Goal: Contribute content

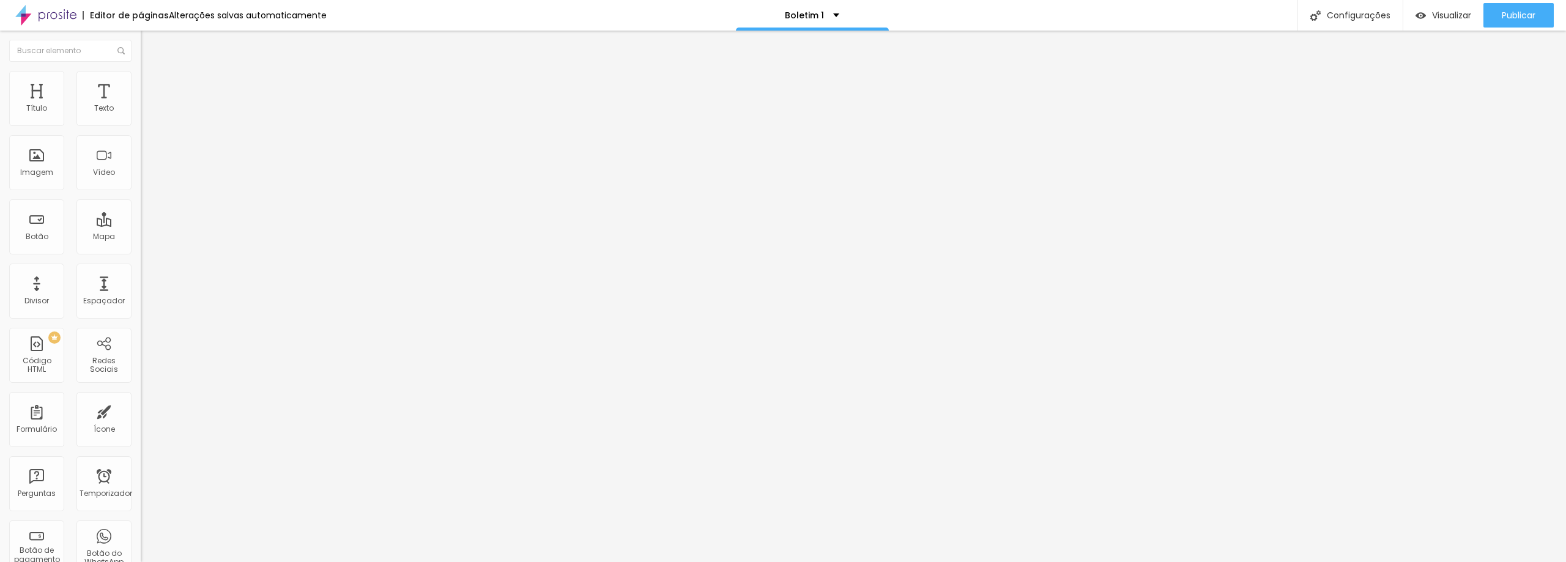
click at [207, 103] on img at bounding box center [210, 98] width 7 height 7
click at [217, 566] on div at bounding box center [783, 569] width 1566 height 0
click at [141, 75] on img at bounding box center [146, 76] width 11 height 11
type input "90"
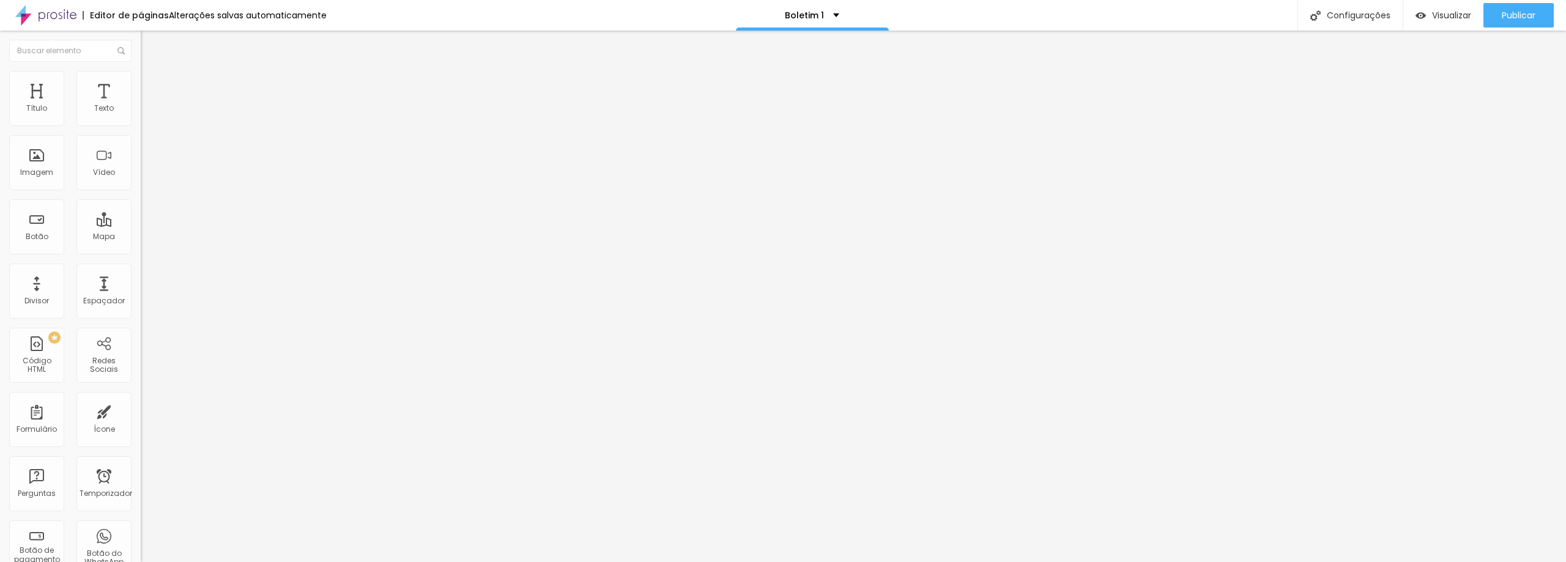
type input "85"
type input "80"
type input "75"
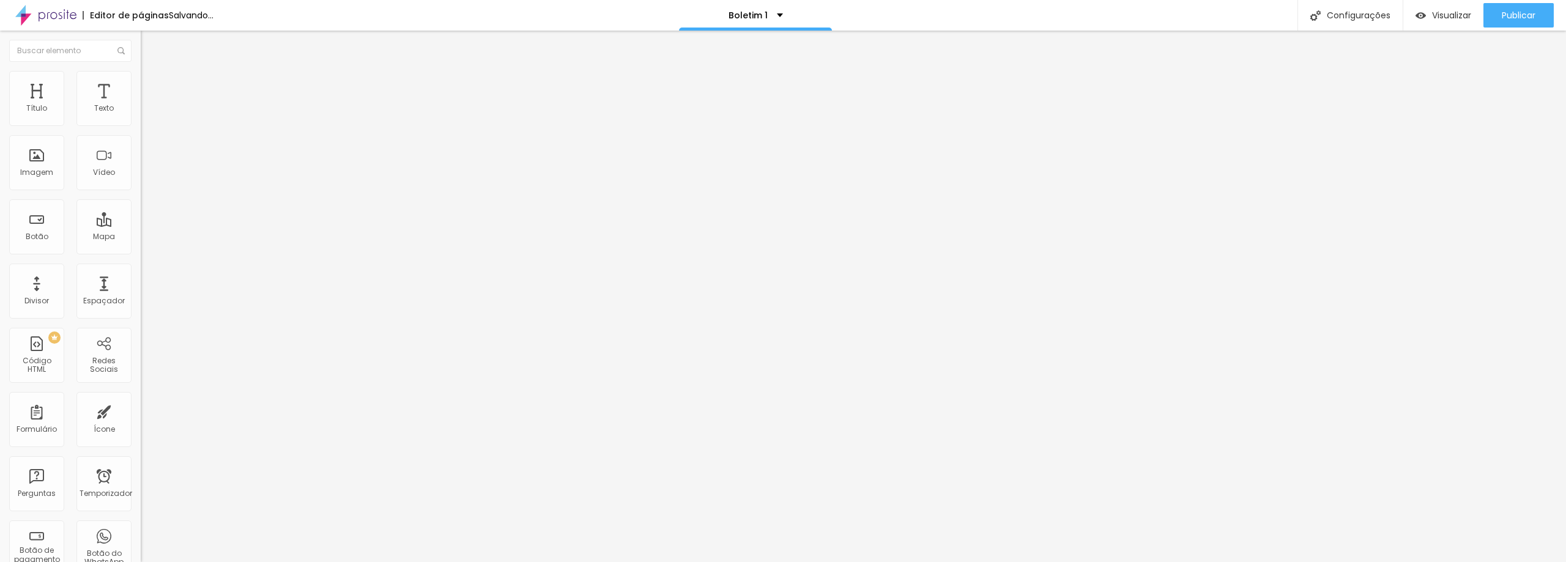
type input "75"
type input "70"
type input "65"
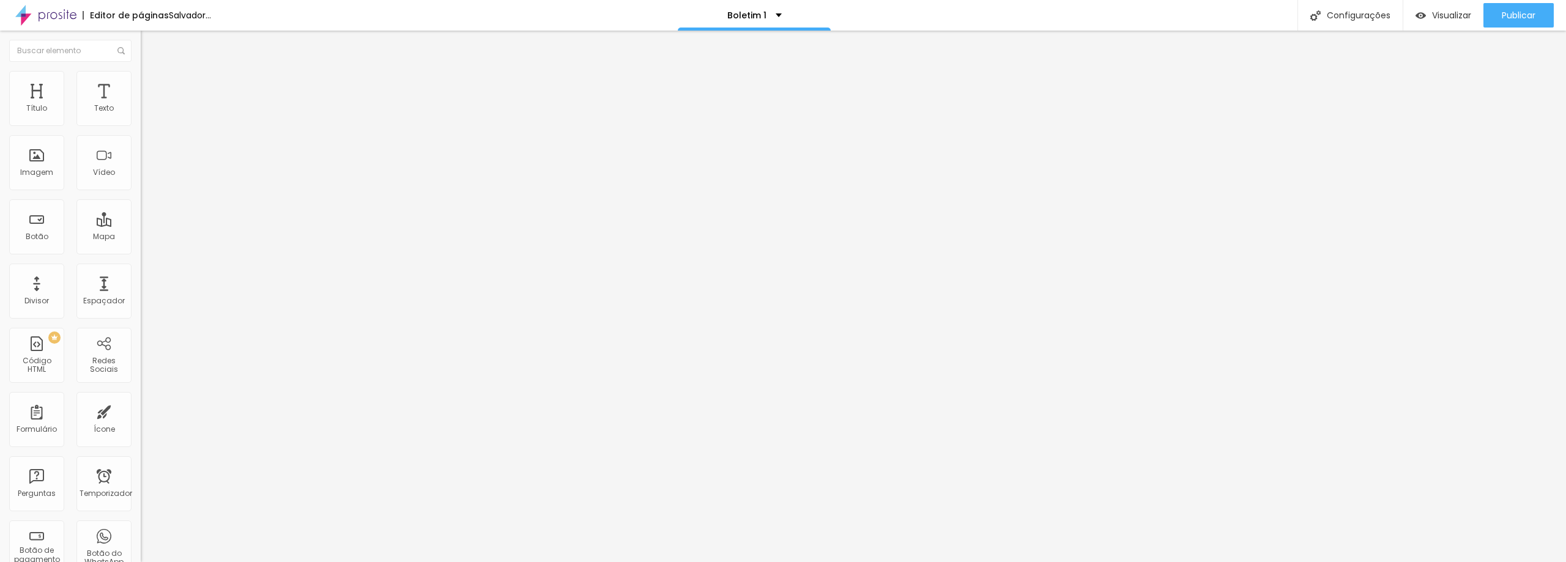
type input "60"
type input "55"
type input "50"
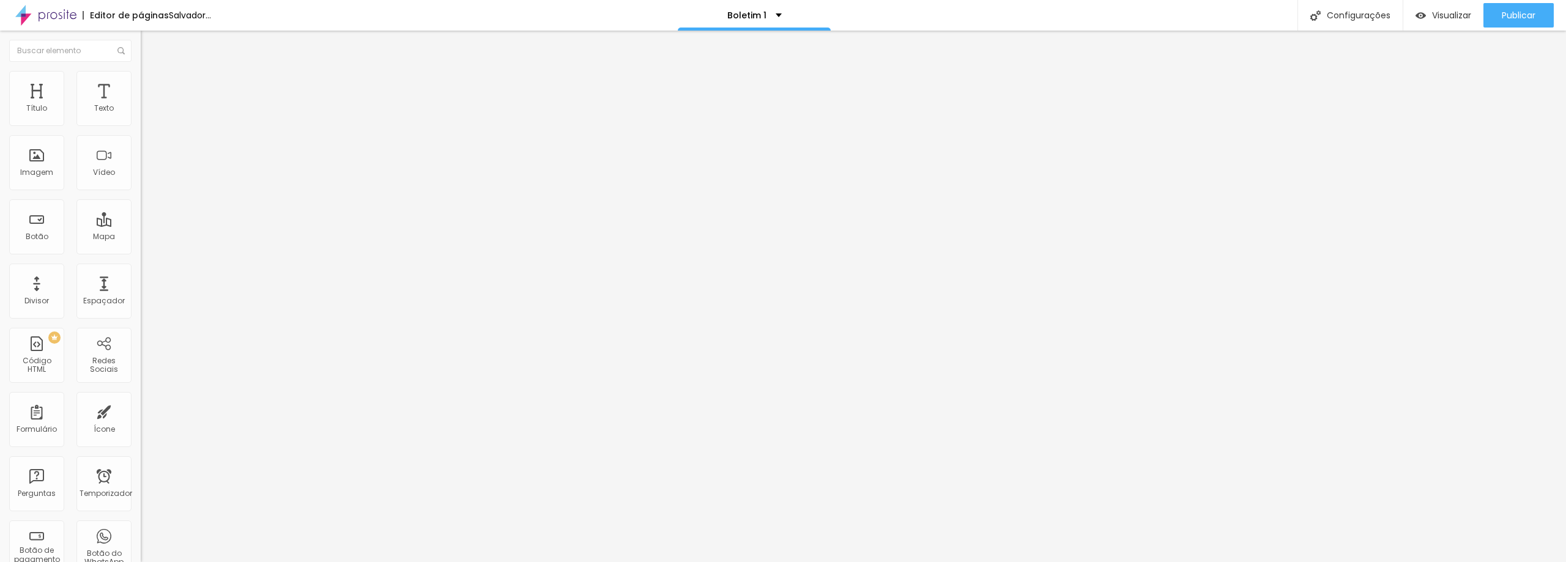
type input "50"
type input "45"
type input "40"
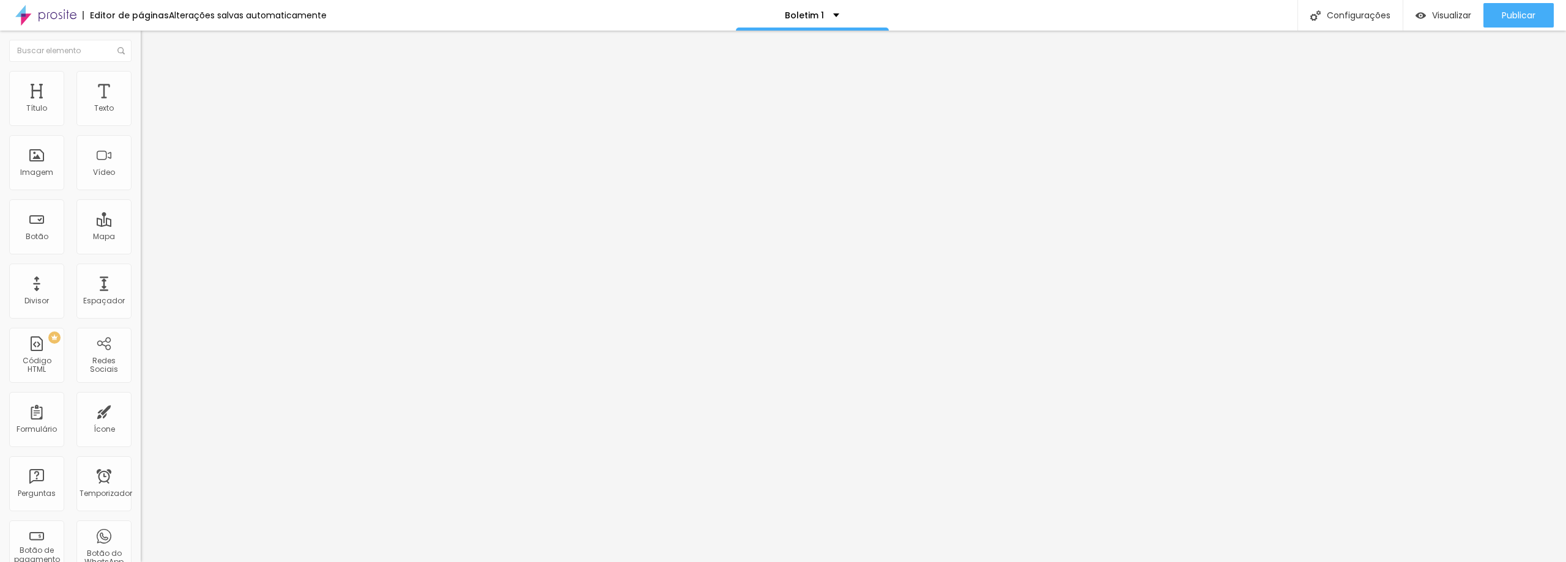
type input "35"
type input "30"
drag, startPoint x: 126, startPoint y: 128, endPoint x: 39, endPoint y: 119, distance: 87.3
type input "30"
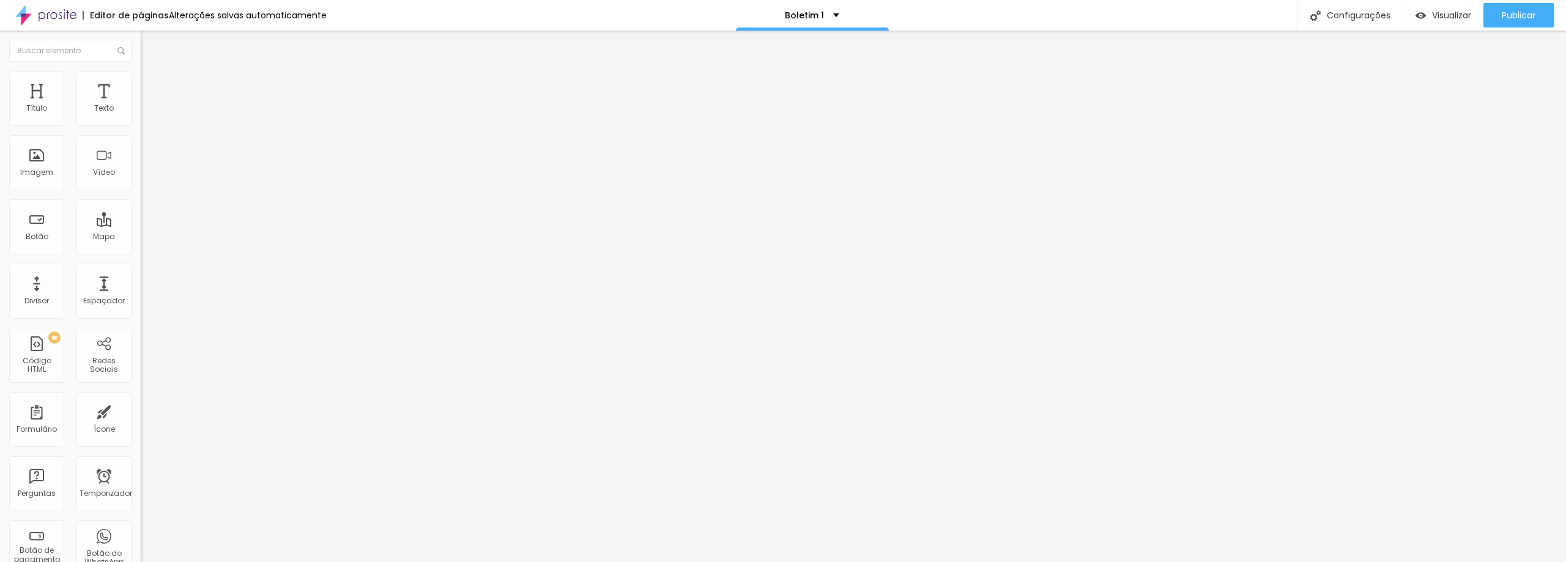
click at [141, 119] on input "range" at bounding box center [180, 121] width 79 height 10
click at [141, 81] on li "Estilo" at bounding box center [211, 77] width 141 height 12
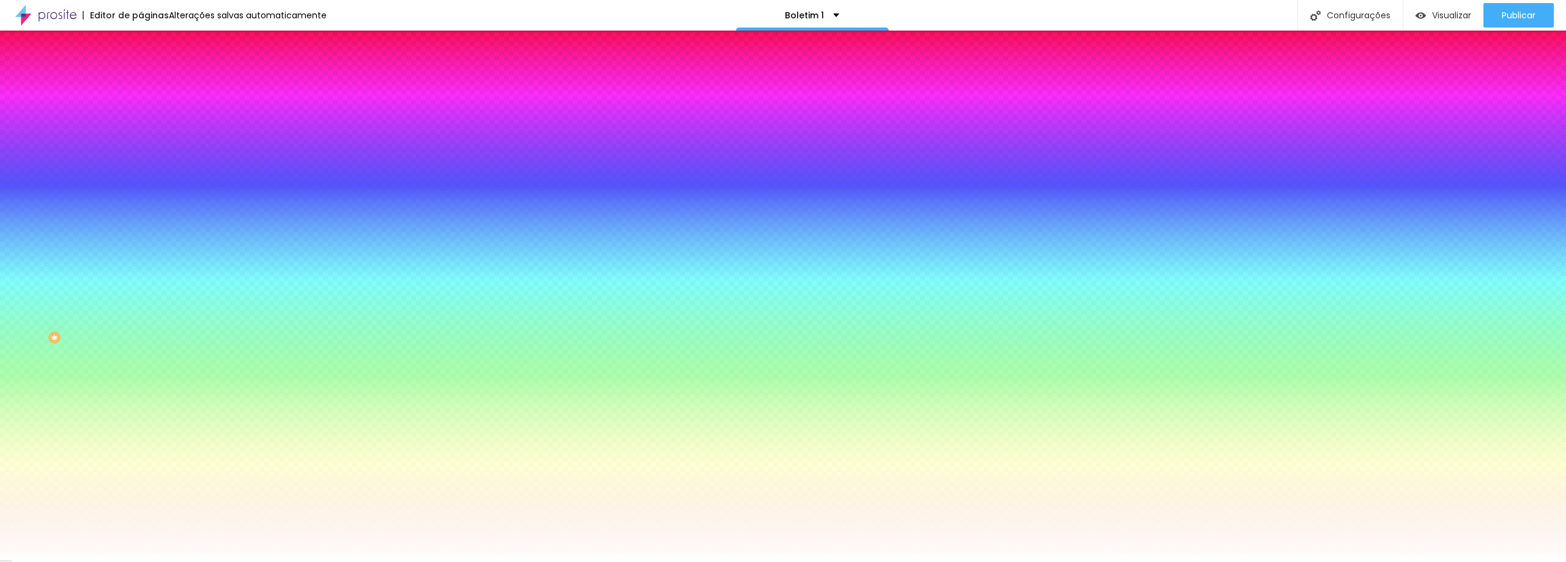
click at [141, 166] on div at bounding box center [211, 166] width 141 height 0
paste input "D2D2D2"
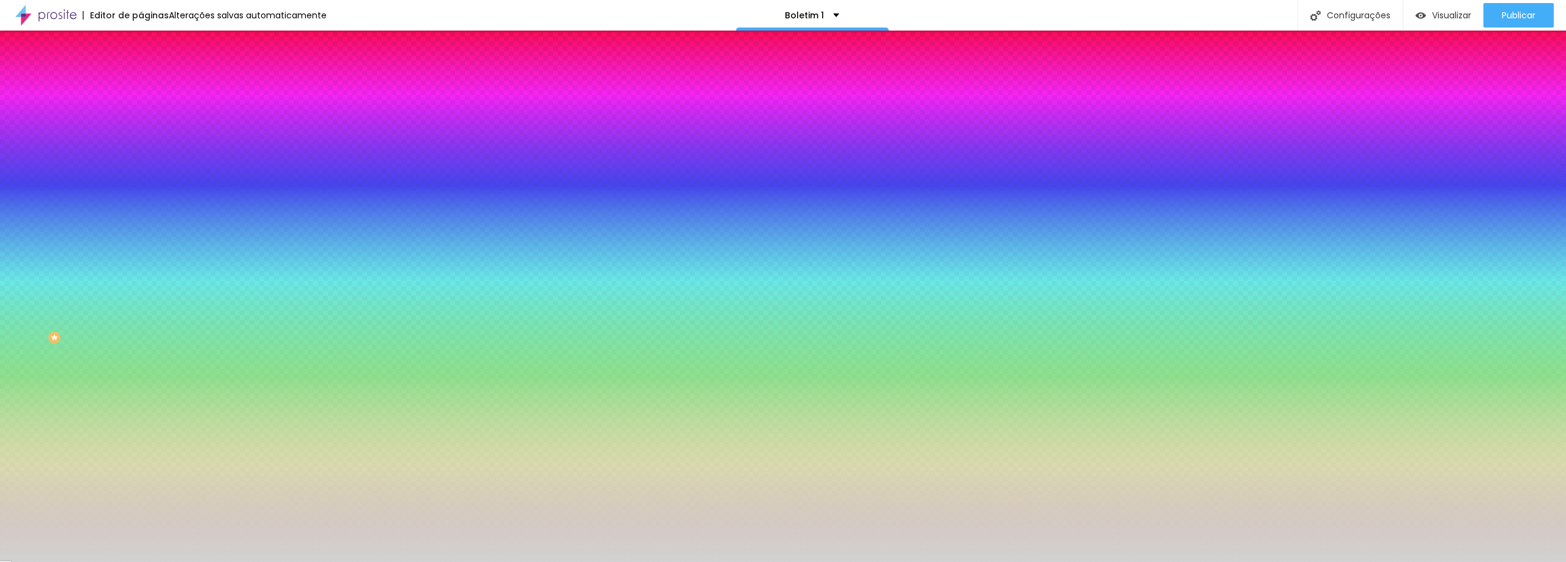
type input "#D2D2D2"
click at [141, 394] on div "Editar nulo Conteúdo Estilo Avançado Imagem de fundo Adicionar imagem Efeito da…" at bounding box center [211, 296] width 141 height 531
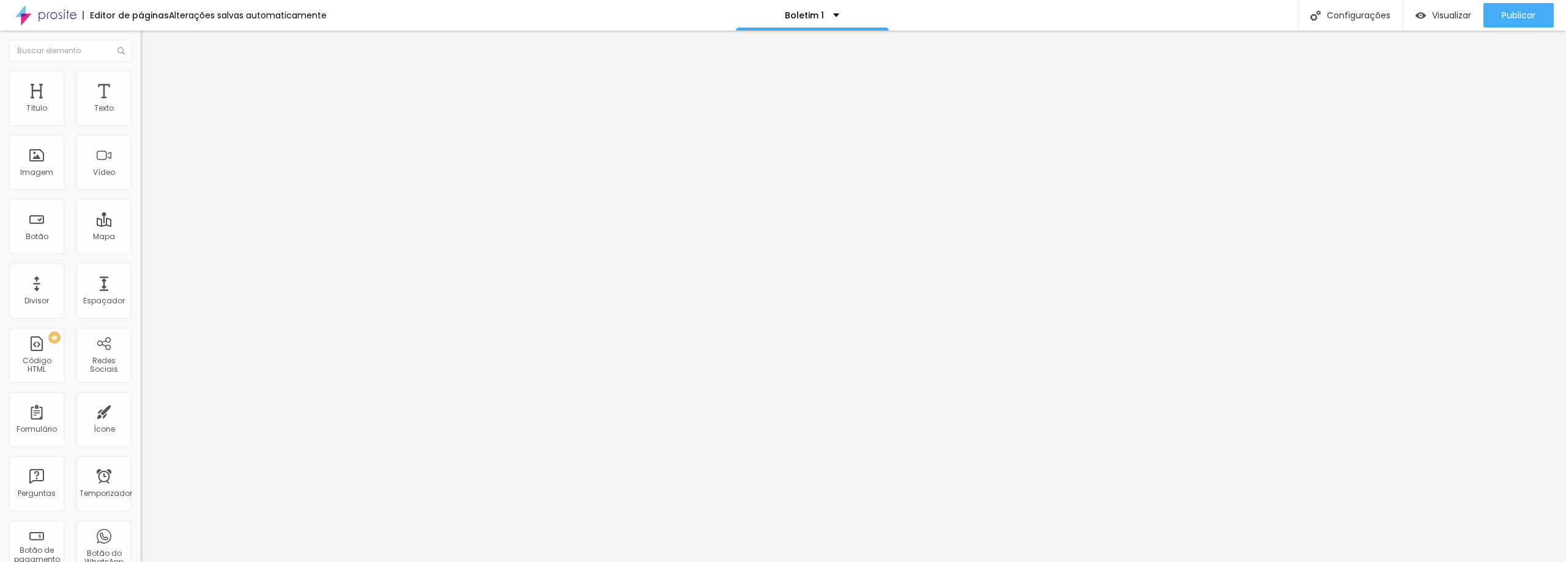
click at [141, 73] on img at bounding box center [146, 76] width 11 height 11
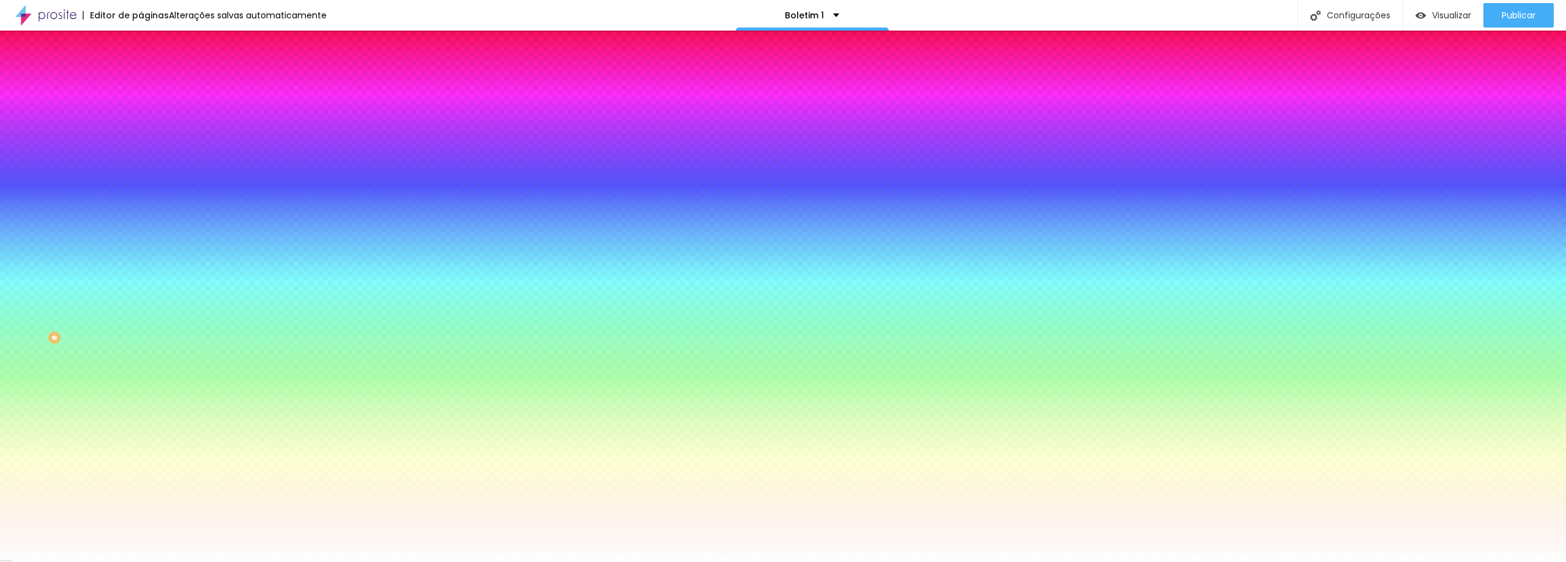
paste input "3D4C3F"
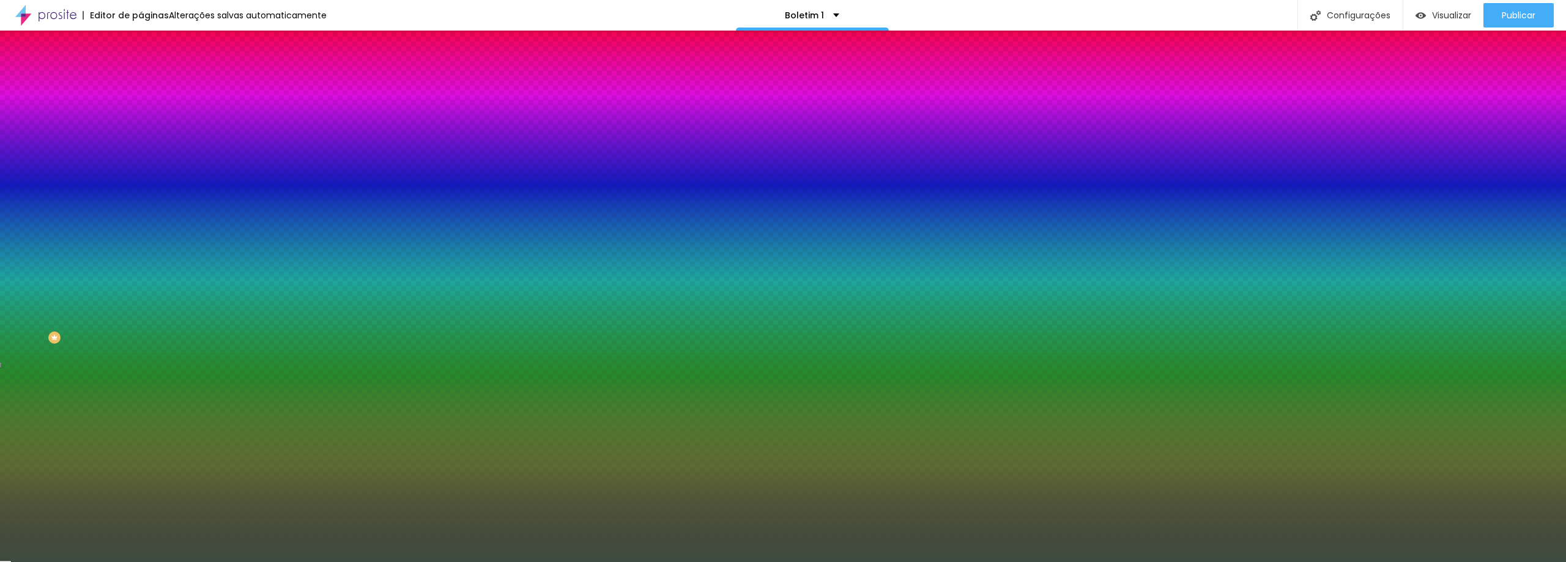
type input "#3D4C3F"
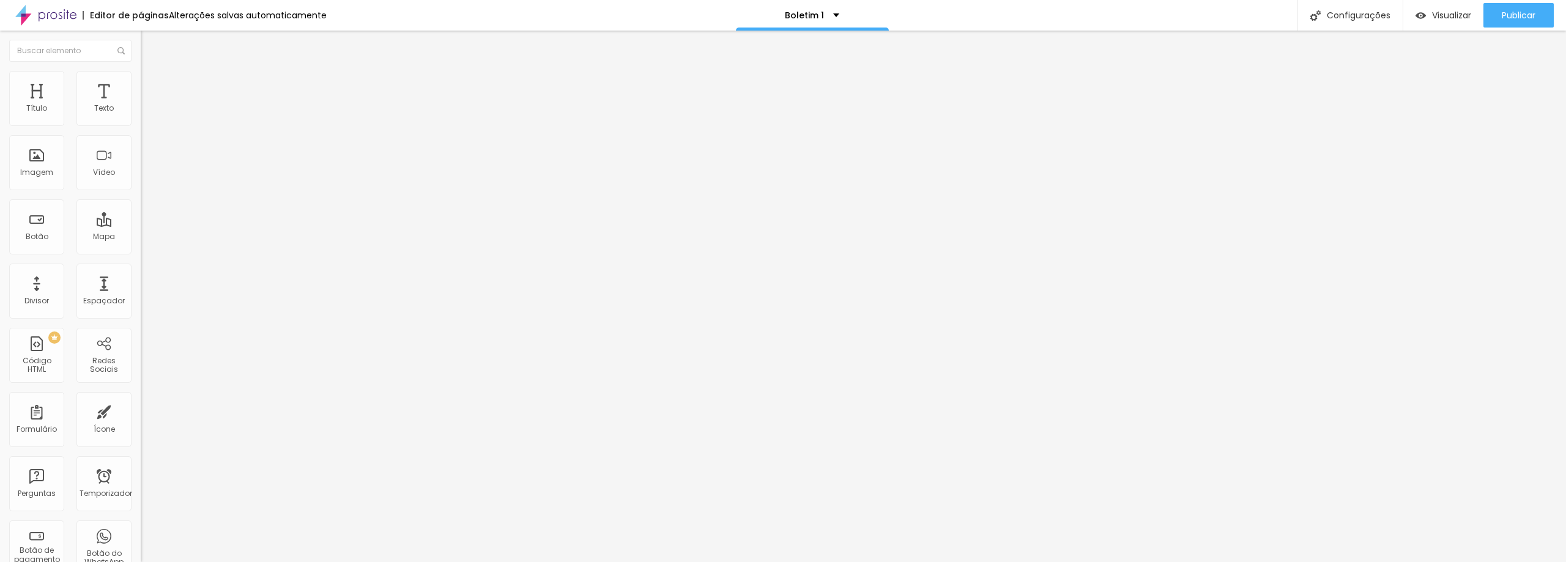
click at [141, 81] on li "Estilo" at bounding box center [211, 77] width 141 height 12
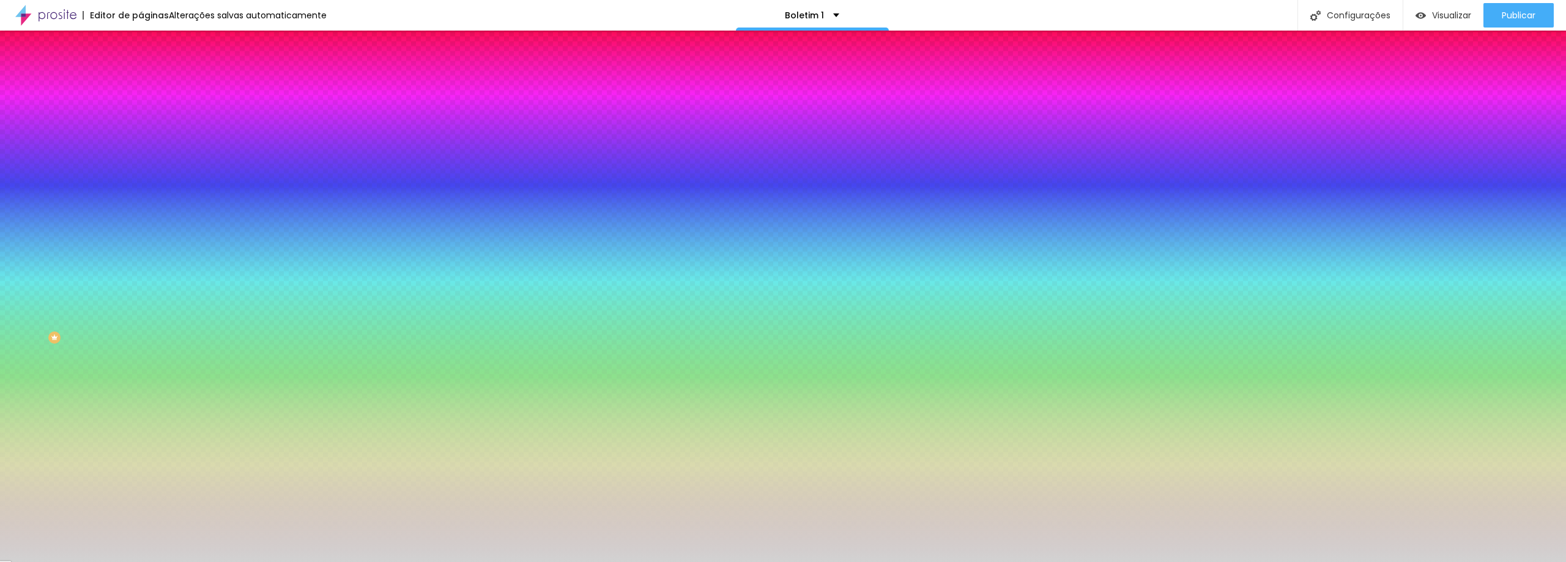
drag, startPoint x: 128, startPoint y: 224, endPoint x: 100, endPoint y: 216, distance: 29.8
click at [141, 179] on input "#D2D2D2" at bounding box center [214, 172] width 147 height 12
paste input "3D4C3F"
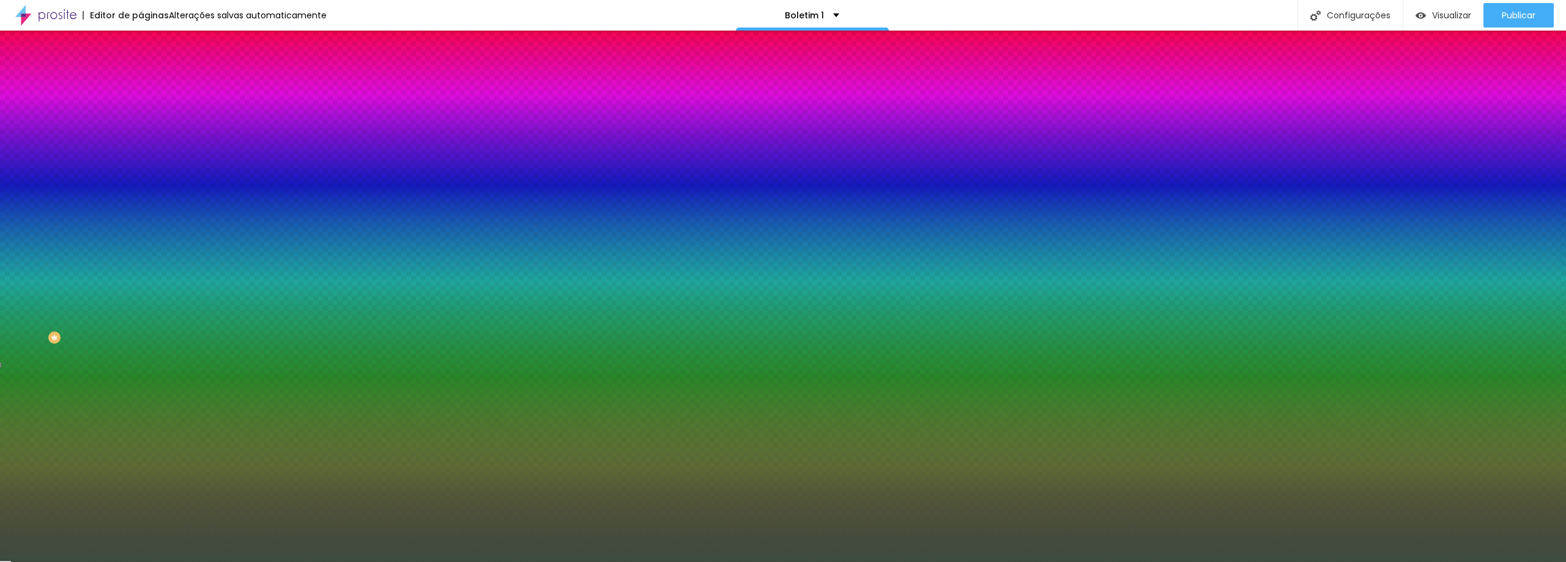
type input "#3D4C3F"
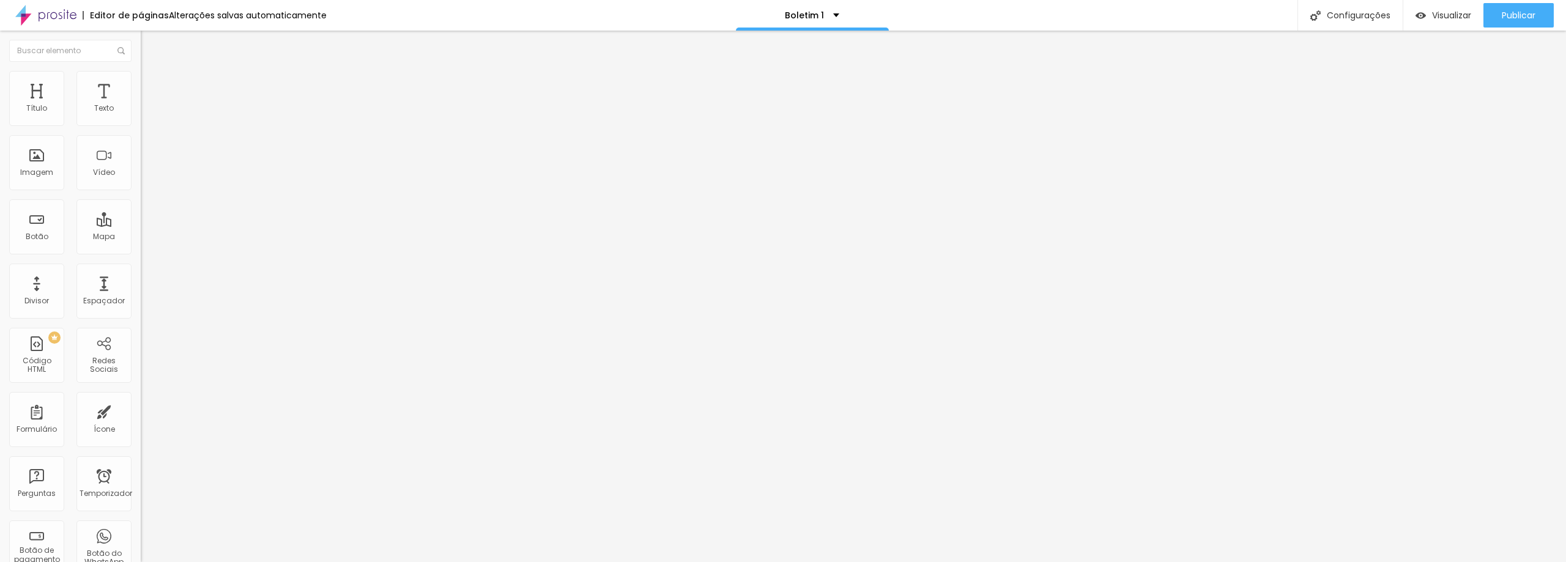
click at [141, 75] on img at bounding box center [146, 76] width 11 height 11
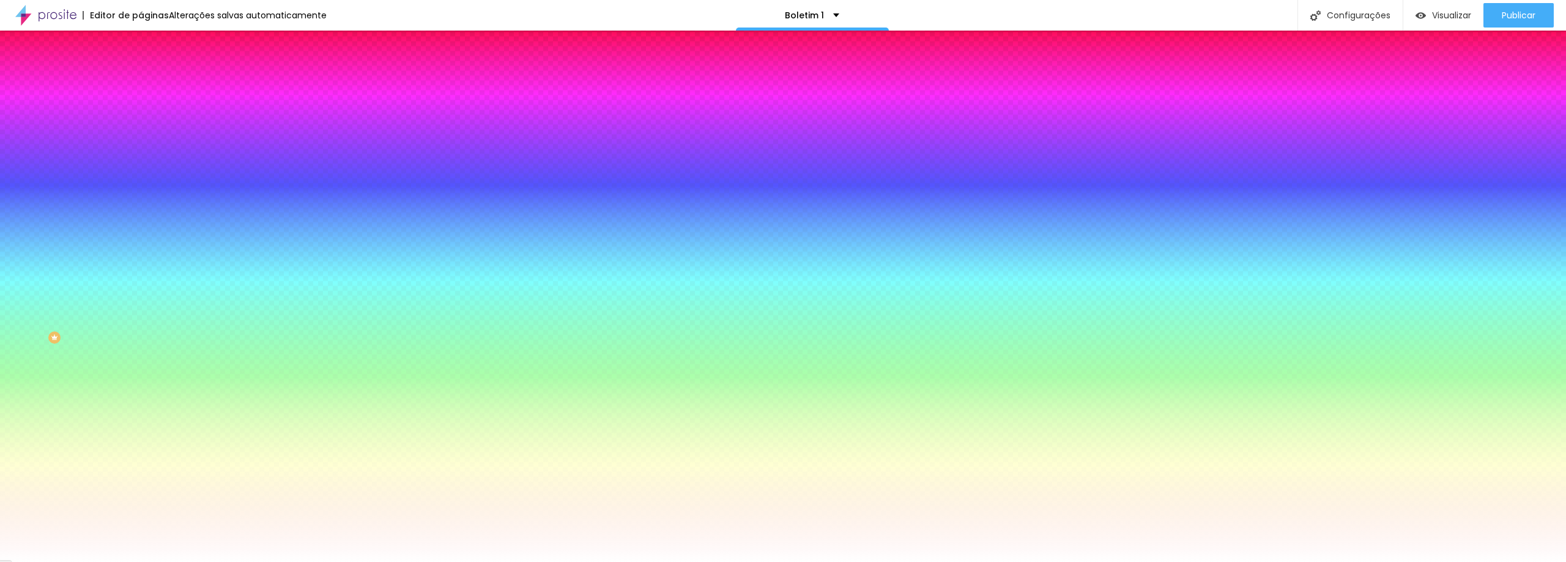
scroll to position [1, 0]
paste input "3D4C3"
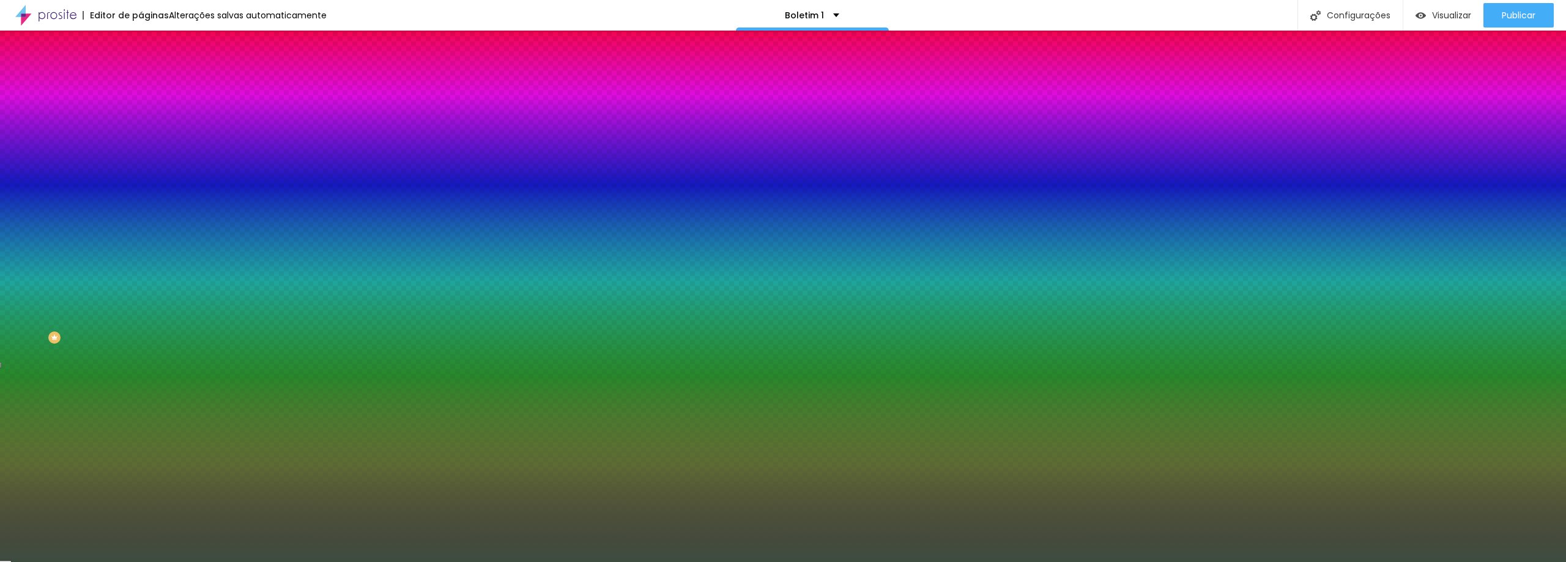
type input "#3D4C3F"
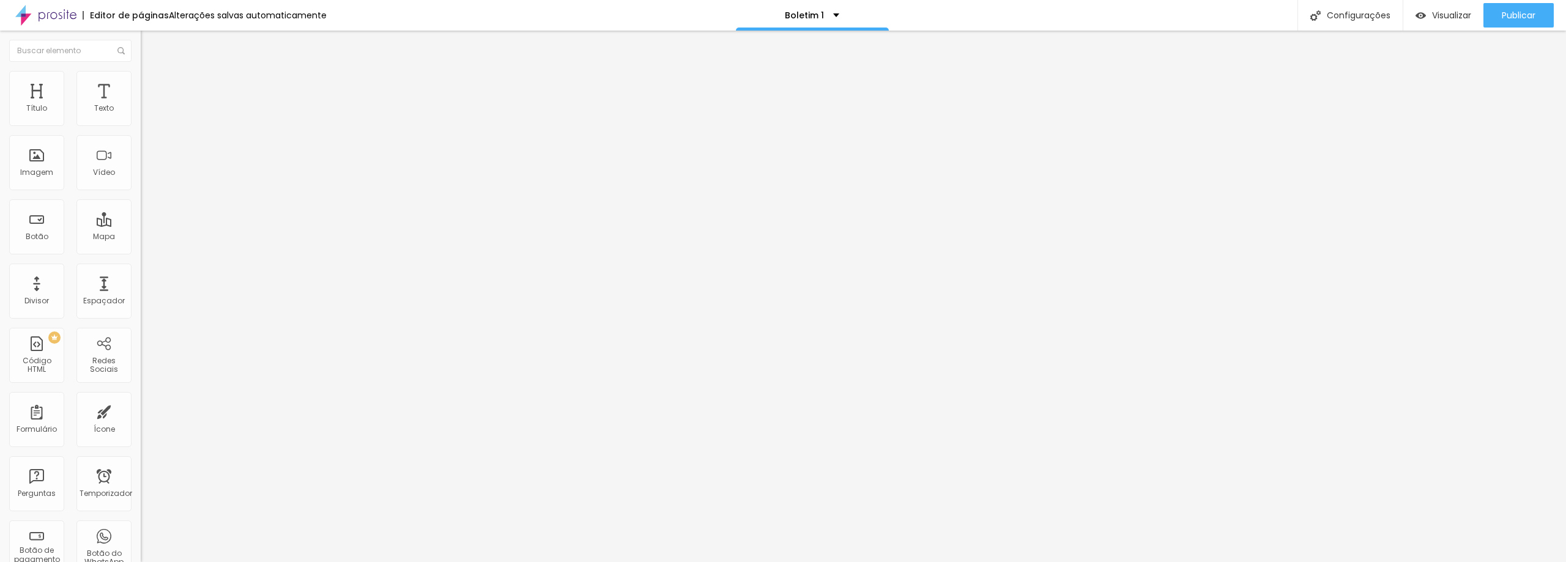
click at [141, 78] on li "Estilo" at bounding box center [211, 77] width 141 height 12
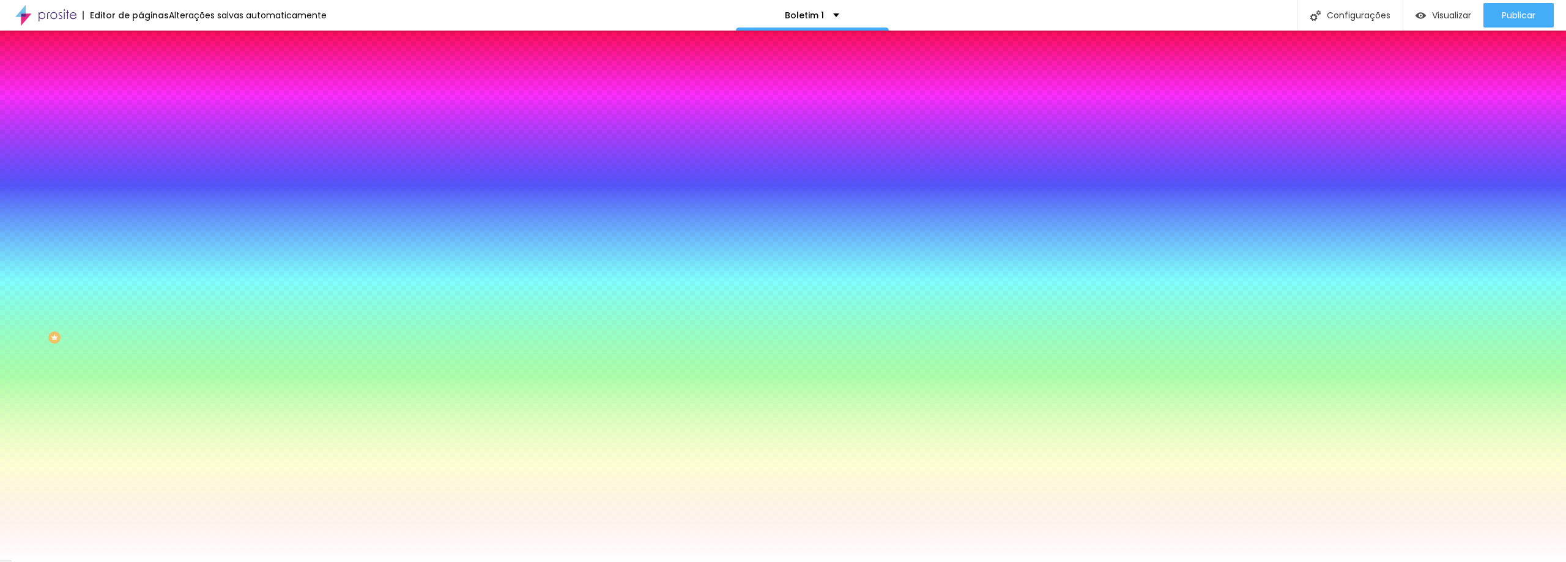
paste input "3D4C3"
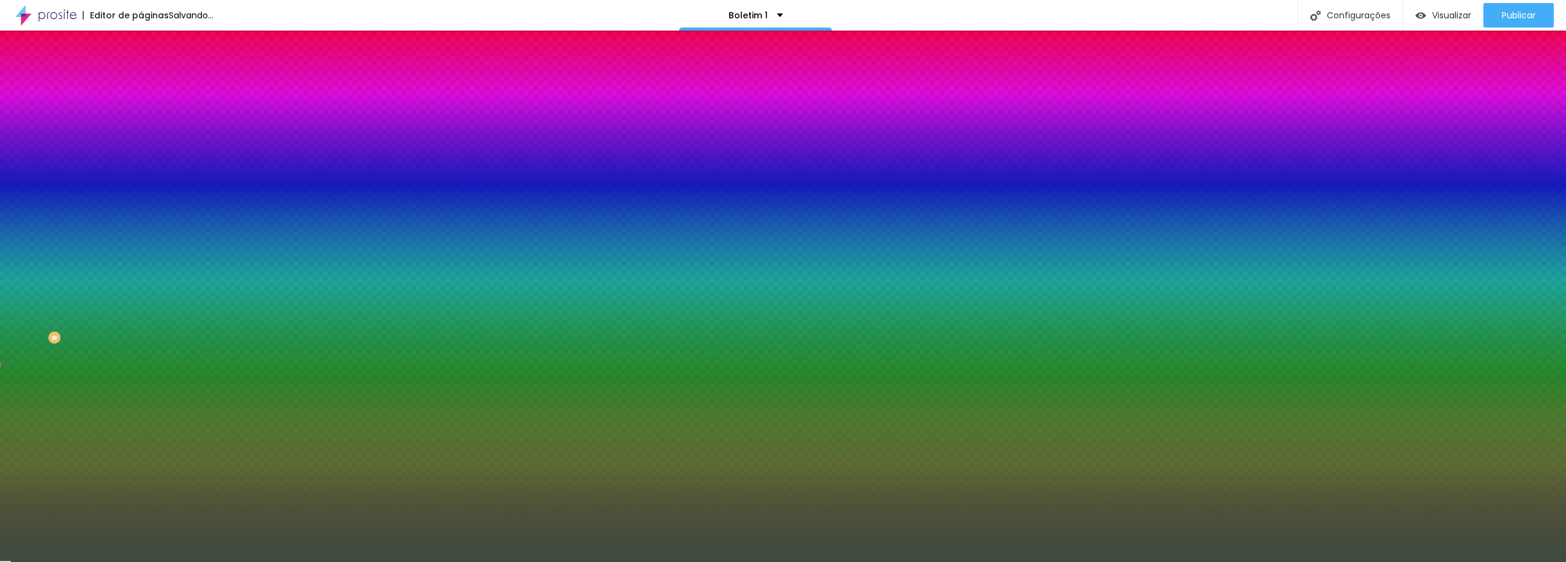
type input "#3D4C3F"
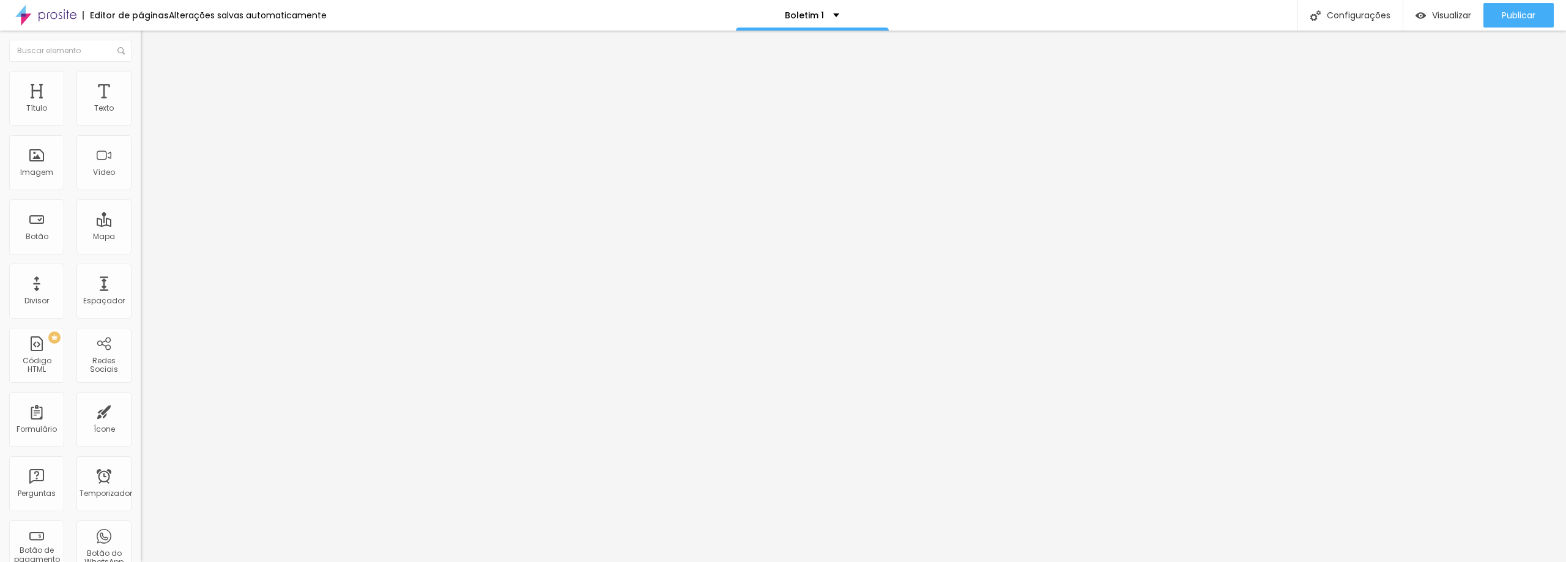
click at [152, 83] on font "Estilo" at bounding box center [161, 79] width 19 height 10
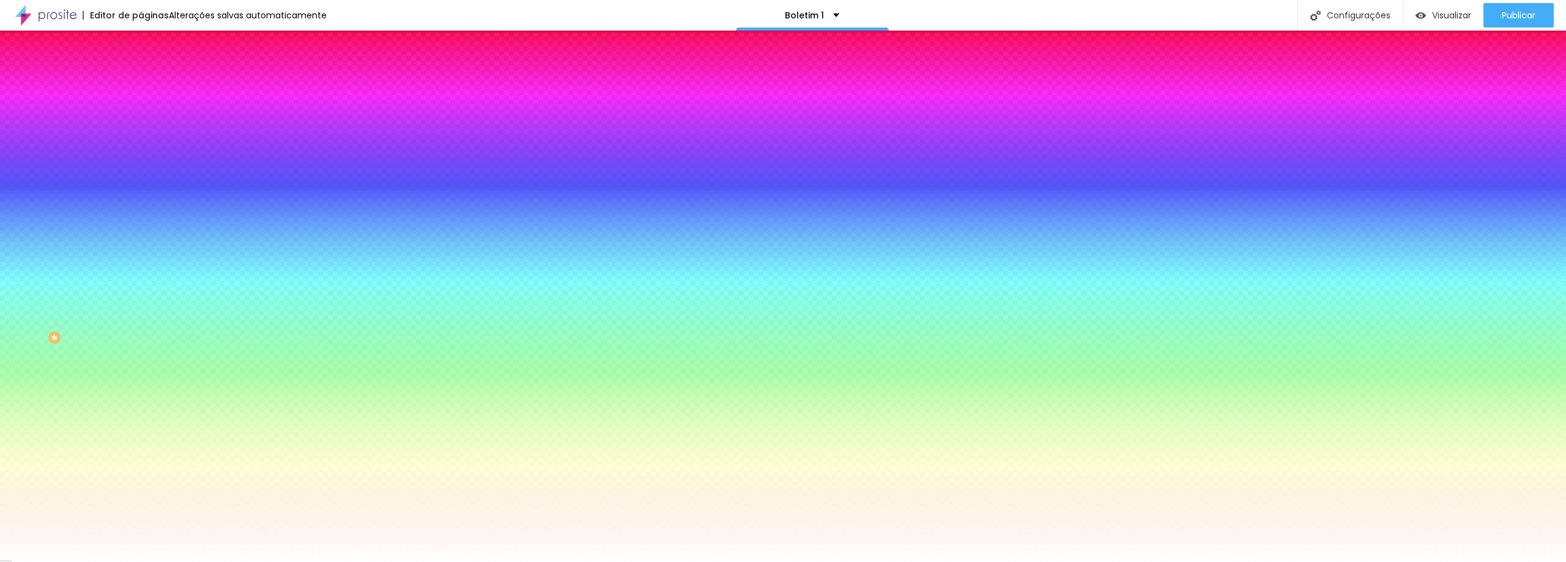
click at [141, 166] on div at bounding box center [211, 166] width 141 height 0
drag, startPoint x: 127, startPoint y: 225, endPoint x: 83, endPoint y: 218, distance: 44.5
click at [141, 179] on div "#FFFFFF" at bounding box center [211, 172] width 141 height 12
paste input "3D4C3"
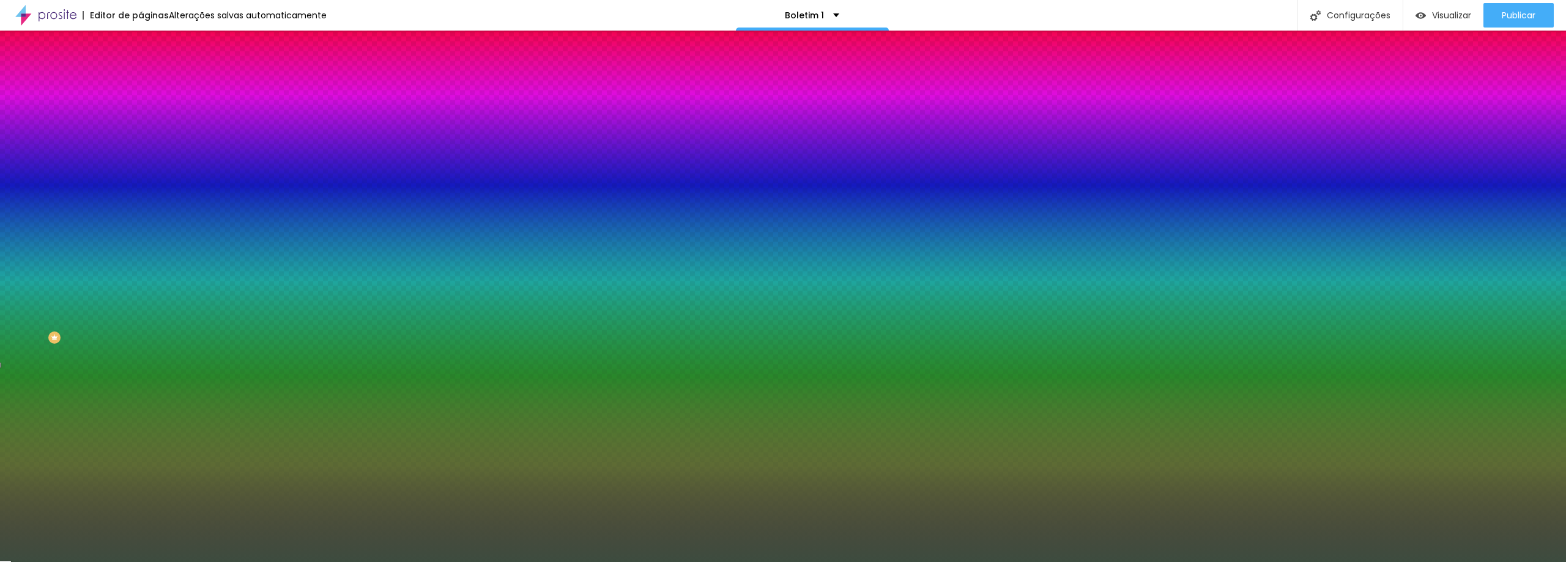
click at [141, 166] on div at bounding box center [211, 166] width 141 height 0
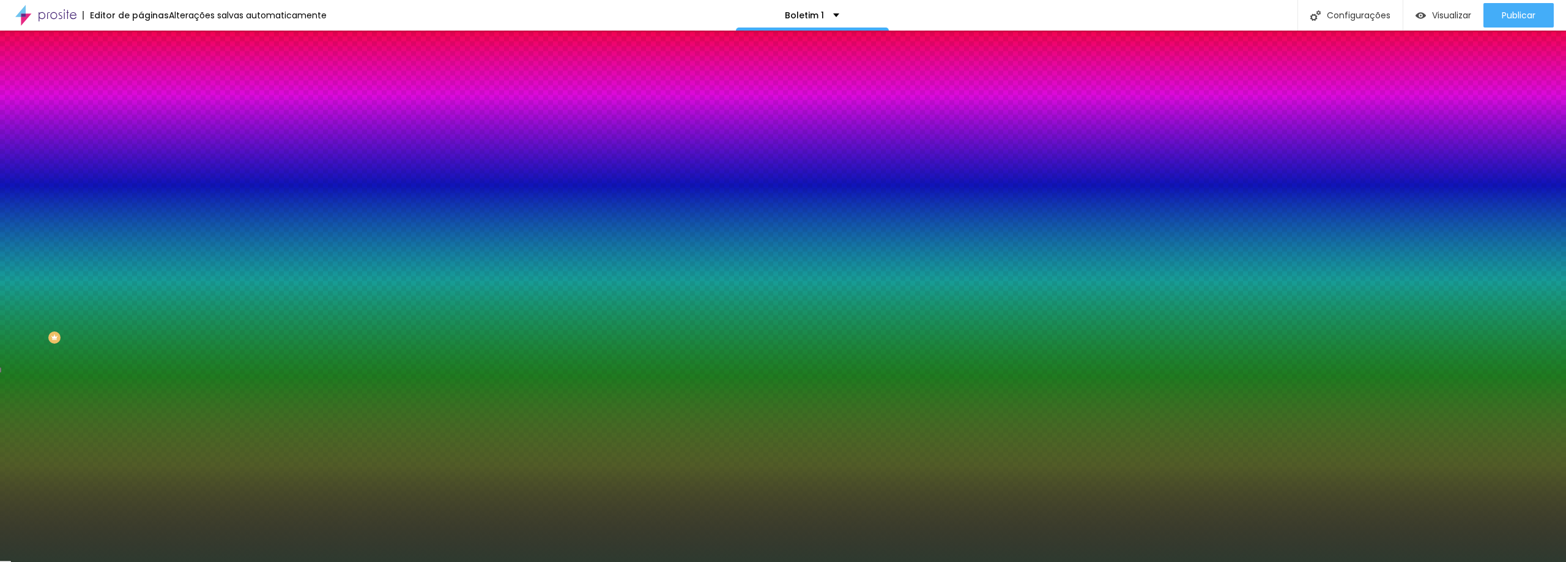
type input "#263026"
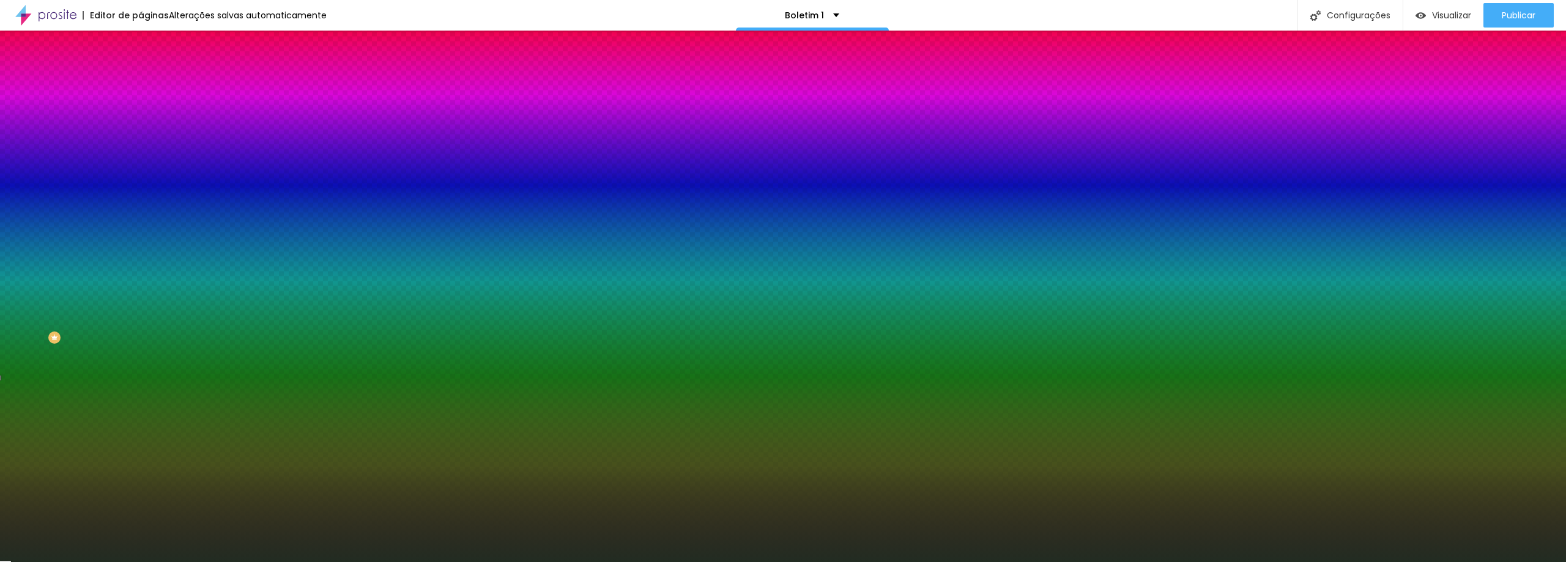
drag, startPoint x: 34, startPoint y: 299, endPoint x: 37, endPoint y: 313, distance: 14.5
click at [37, 313] on div at bounding box center [783, 281] width 1566 height 562
click at [141, 393] on div "Editar nulo Conteúdo Estilo Avançado Imagem de fundo Adicionar imagem Efeito da…" at bounding box center [211, 296] width 141 height 531
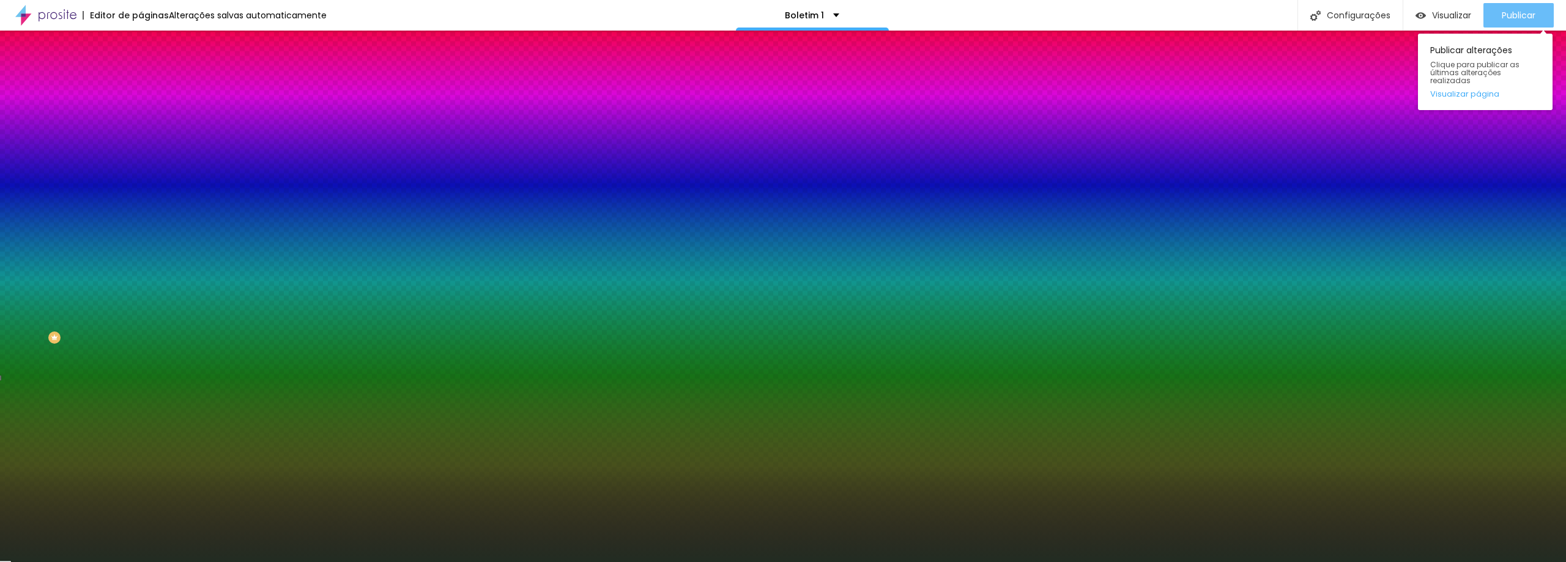
click at [782, 14] on font "Publicar" at bounding box center [1518, 15] width 34 height 12
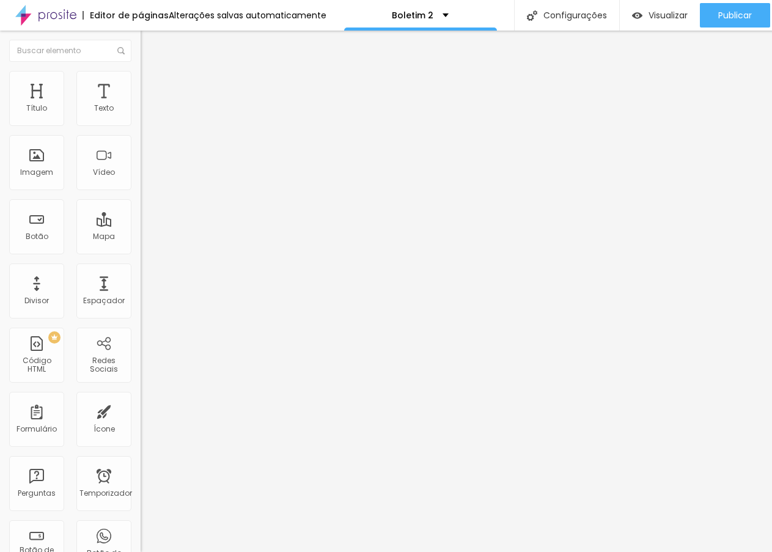
scroll to position [9, 0]
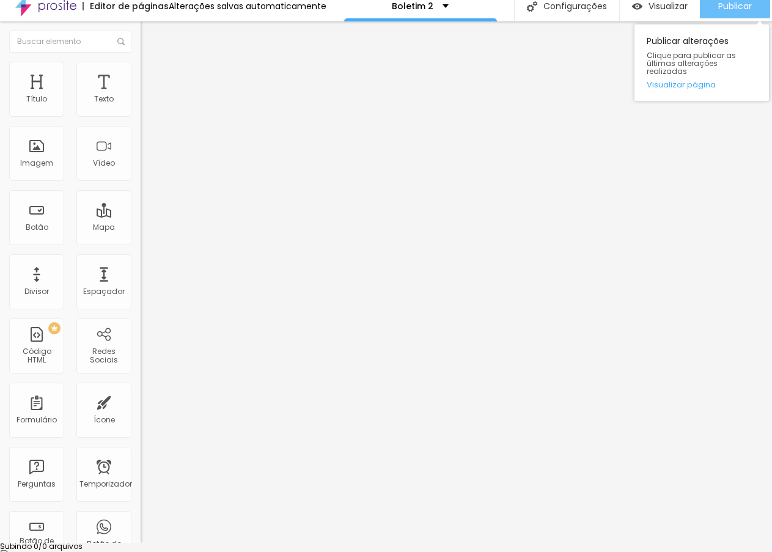
click at [734, 8] on font "Publicar" at bounding box center [736, 6] width 34 height 12
click at [721, 5] on font "Publicar" at bounding box center [736, 6] width 34 height 12
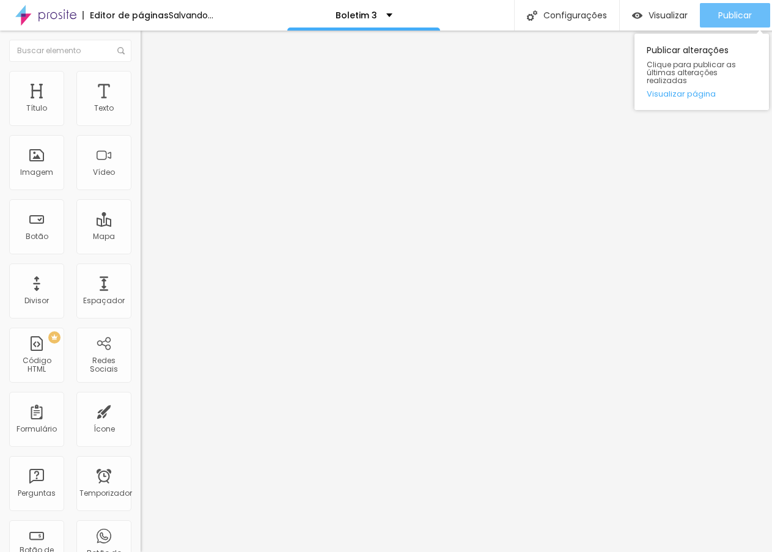
click at [753, 15] on button "Publicar" at bounding box center [735, 15] width 70 height 24
